Goal: Check status

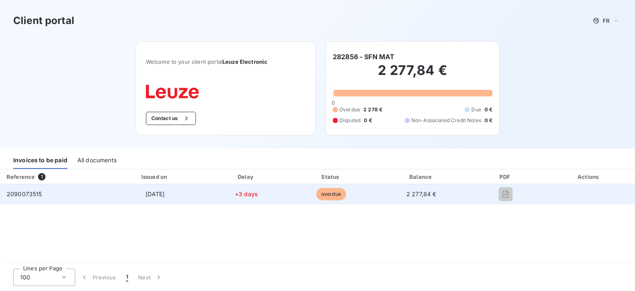
click at [336, 192] on span "overdue" at bounding box center [331, 194] width 30 height 12
click at [231, 199] on td "+3 days" at bounding box center [246, 194] width 83 height 20
click at [158, 193] on span "[DATE]" at bounding box center [155, 193] width 19 height 7
click at [31, 190] on div "2090073515" at bounding box center [25, 194] width 36 height 8
click at [19, 196] on span "2090073515" at bounding box center [25, 193] width 36 height 7
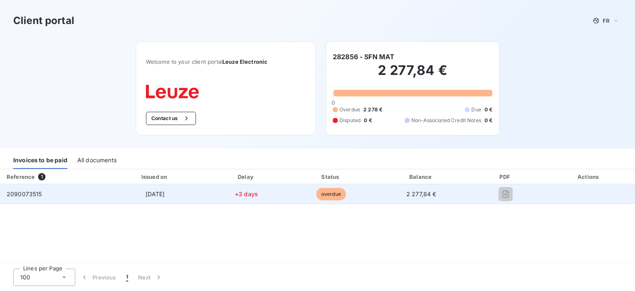
click at [419, 194] on span "2 277,84 €" at bounding box center [422, 193] width 30 height 7
click at [39, 195] on span "2090073515" at bounding box center [25, 193] width 36 height 7
drag, startPoint x: 40, startPoint y: 194, endPoint x: 6, endPoint y: 194, distance: 33.5
click at [6, 194] on td "2090073515" at bounding box center [52, 194] width 105 height 20
copy span "2090073515"
